Goal: Communication & Community: Share content

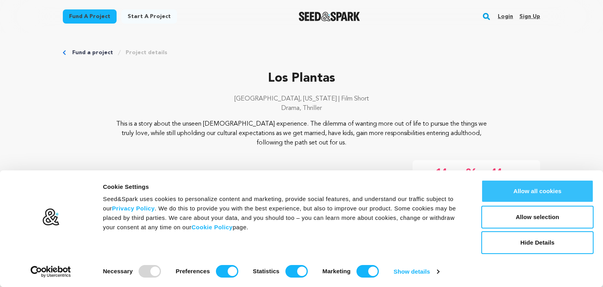
click at [513, 189] on button "Allow all cookies" at bounding box center [538, 191] width 112 height 23
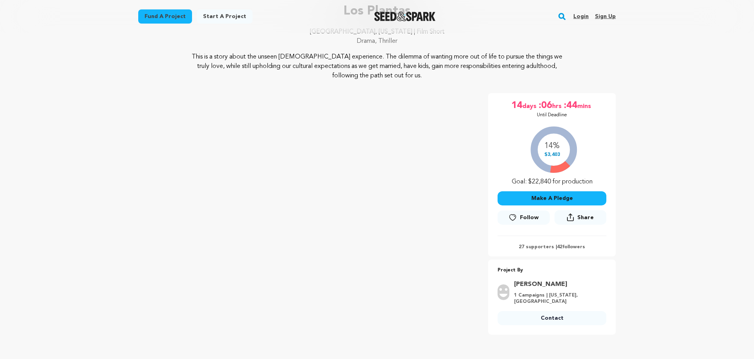
scroll to position [81, 0]
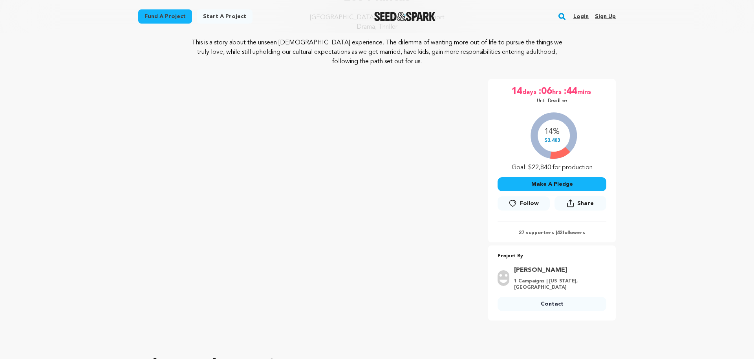
click at [583, 16] on link "Login" at bounding box center [581, 16] width 15 height 13
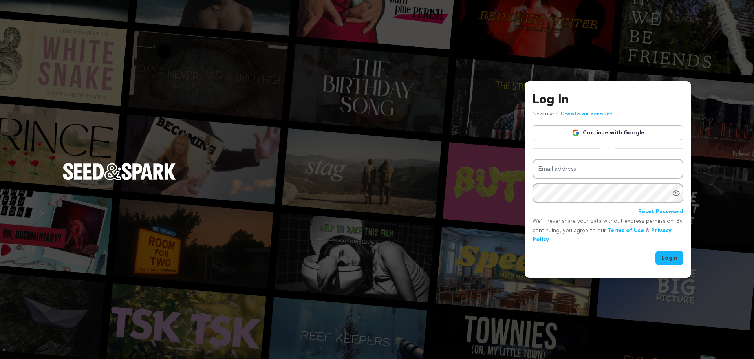
drag, startPoint x: 621, startPoint y: 129, endPoint x: 618, endPoint y: 131, distance: 4.2
click at [620, 129] on link "Continue with Google" at bounding box center [608, 132] width 151 height 15
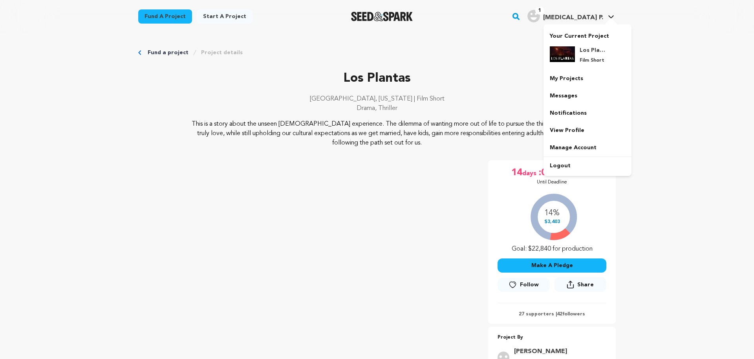
click at [574, 22] on h4 "Pink-Eye P." at bounding box center [573, 17] width 60 height 9
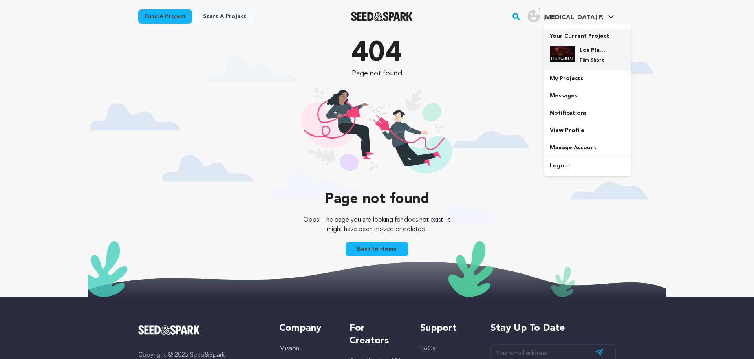
click at [574, 63] on div at bounding box center [562, 54] width 25 height 17
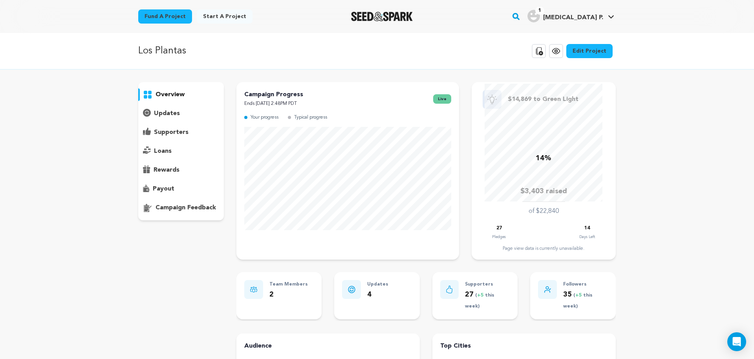
click at [169, 115] on p "updates" at bounding box center [167, 113] width 26 height 9
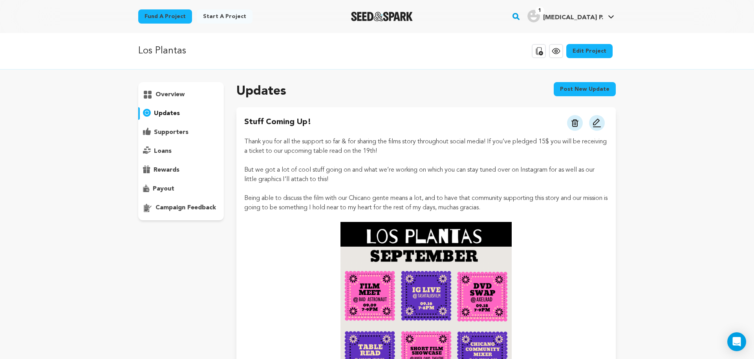
click at [584, 93] on button "Post new update" at bounding box center [585, 89] width 62 height 14
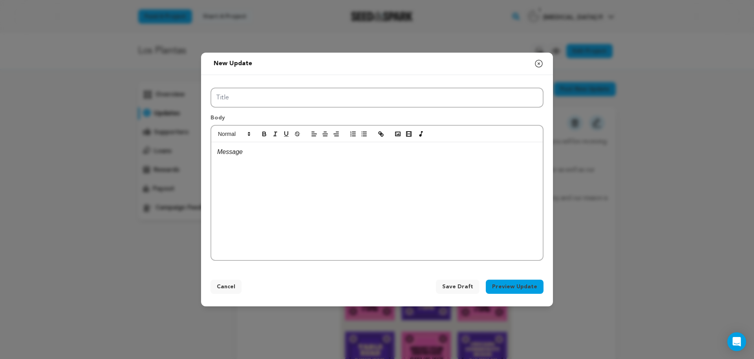
click at [540, 66] on icon "button" at bounding box center [538, 63] width 9 height 9
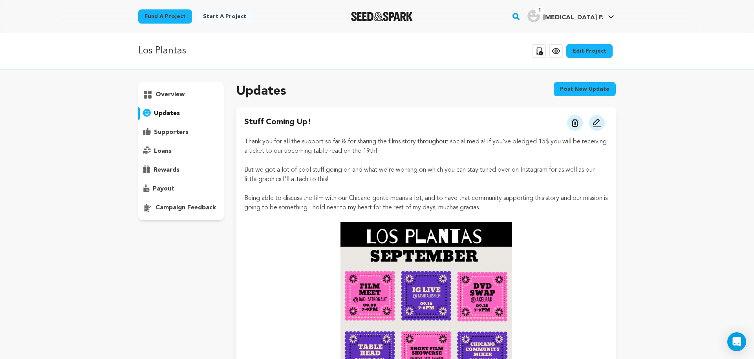
click at [185, 91] on div "overview" at bounding box center [181, 94] width 86 height 13
